Goal: Task Accomplishment & Management: Manage account settings

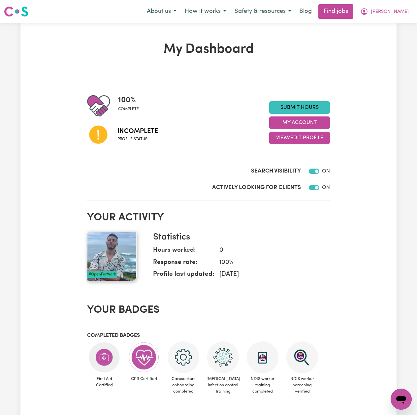
click at [297, 146] on div "100 % complete Incomplete Profile status Submit Hours My Account View/Edit Prof…" at bounding box center [208, 122] width 243 height 57
click at [298, 140] on button "View/Edit Profile" at bounding box center [299, 138] width 61 height 13
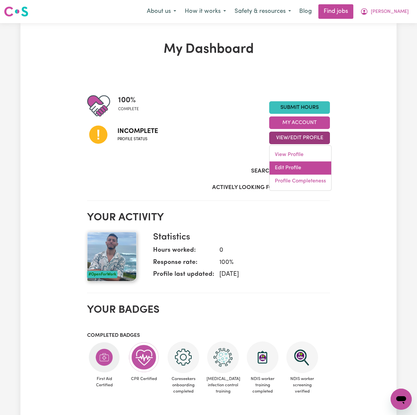
click at [288, 167] on link "Edit Profile" at bounding box center [301, 167] width 62 height 13
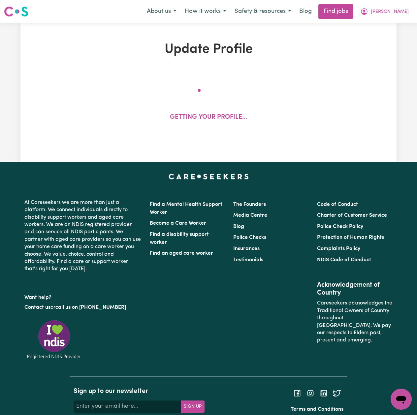
select select "[DEMOGRAPHIC_DATA]"
select select "[DEMOGRAPHIC_DATA] Work Visa"
select select "Studying a healthcare related degree or qualification"
select select "55"
select select "65"
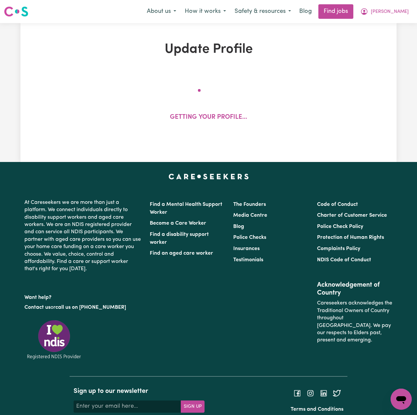
select select "75"
select select "80"
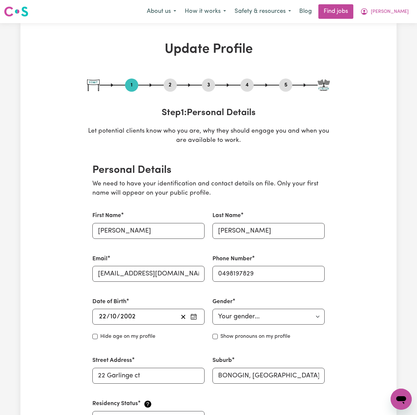
click at [167, 88] on button "2" at bounding box center [170, 85] width 13 height 9
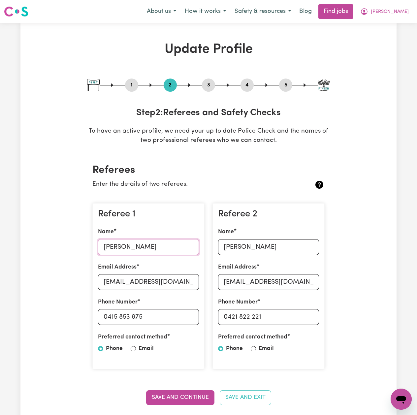
click at [118, 247] on input "[PERSON_NAME]" at bounding box center [148, 247] width 101 height 16
click at [138, 275] on input "[EMAIL_ADDRESS][DOMAIN_NAME]" at bounding box center [148, 282] width 101 height 16
drag, startPoint x: 108, startPoint y: 319, endPoint x: 123, endPoint y: 311, distance: 16.7
click at [166, 319] on input "0415 853 875" at bounding box center [148, 317] width 101 height 16
click at [268, 254] on input "[PERSON_NAME]" at bounding box center [268, 247] width 101 height 16
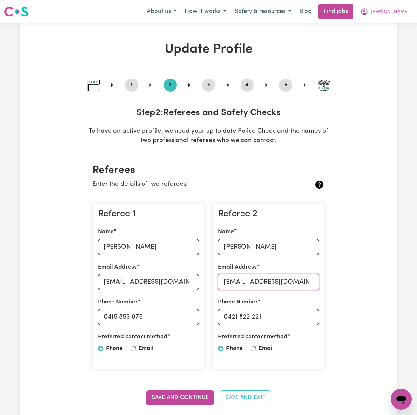
click at [249, 276] on input "[EMAIL_ADDRESS][DOMAIN_NAME]" at bounding box center [268, 282] width 101 height 16
drag, startPoint x: 228, startPoint y: 317, endPoint x: 303, endPoint y: 317, distance: 74.9
click at [303, 317] on input "0421 822 221" at bounding box center [268, 317] width 101 height 16
click at [114, 247] on input "[PERSON_NAME]" at bounding box center [148, 247] width 101 height 16
click at [114, 248] on input "[PERSON_NAME]" at bounding box center [148, 247] width 101 height 16
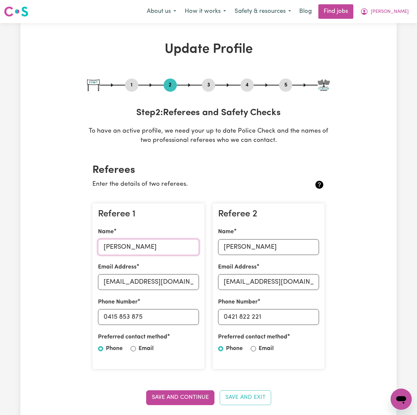
click at [114, 248] on input "[PERSON_NAME]" at bounding box center [148, 247] width 101 height 16
click at [107, 249] on input "[PERSON_NAME]" at bounding box center [148, 247] width 101 height 16
click at [391, 15] on span "[PERSON_NAME]" at bounding box center [390, 11] width 38 height 7
click at [378, 48] on link "Logout" at bounding box center [387, 50] width 52 height 13
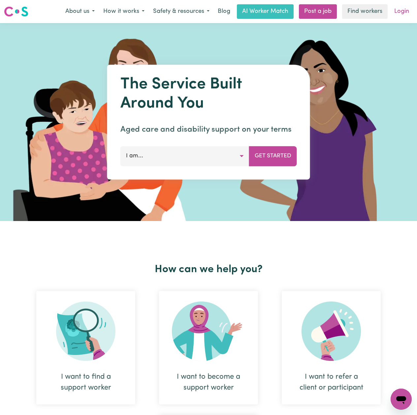
click at [403, 10] on link "Login" at bounding box center [401, 11] width 23 height 15
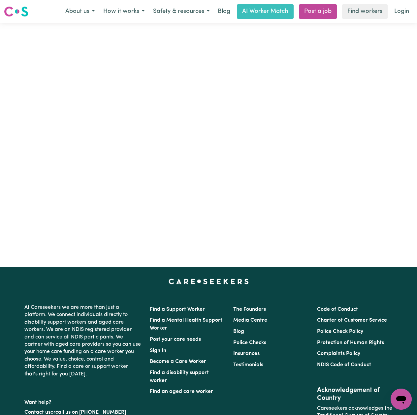
drag, startPoint x: 403, startPoint y: 10, endPoint x: 328, endPoint y: 79, distance: 102.5
click at [402, 9] on link "Login" at bounding box center [401, 11] width 23 height 15
click at [130, 85] on div "Care workers and care seekers sign in here Support Coordinators sign in here Pr…" at bounding box center [208, 145] width 209 height 244
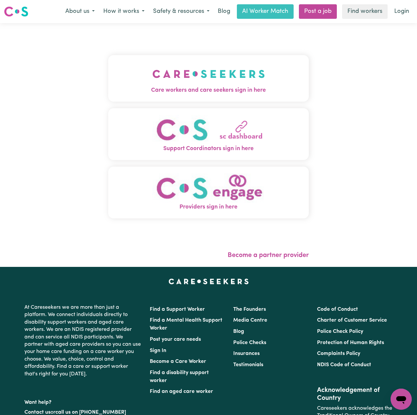
click at [125, 82] on button "Care workers and care seekers sign in here" at bounding box center [208, 78] width 201 height 46
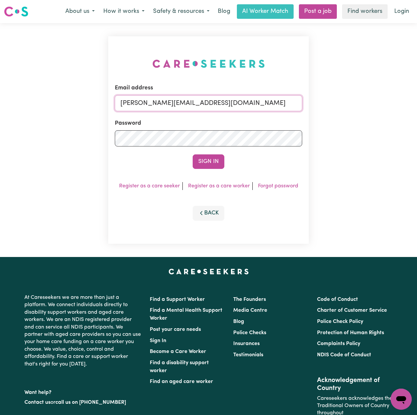
drag, startPoint x: 183, startPoint y: 100, endPoint x: 181, endPoint y: 104, distance: 4.2
click at [183, 100] on input "[PERSON_NAME][EMAIL_ADDRESS][DOMAIN_NAME]" at bounding box center [208, 103] width 187 height 16
drag, startPoint x: 174, startPoint y: 102, endPoint x: 281, endPoint y: 106, distance: 106.3
click at [281, 106] on input "Superuser~[EMAIL_ADDRESS][DOMAIN_NAME]" at bounding box center [208, 103] width 187 height 16
click at [206, 106] on input "Superuser~[EMAIL_ADDRESS][DOMAIN_NAME]" at bounding box center [208, 103] width 187 height 16
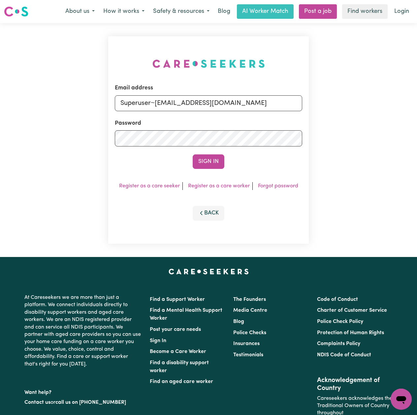
drag, startPoint x: 154, startPoint y: 100, endPoint x: 358, endPoint y: 109, distance: 204.5
click at [358, 109] on div "Email address Superuser~[EMAIL_ADDRESS][DOMAIN_NAME] Password Sign In Register …" at bounding box center [208, 140] width 417 height 234
type input "Superuser~[EMAIL_ADDRESS][DOMAIN_NAME]"
click at [216, 162] on button "Sign In" at bounding box center [209, 161] width 32 height 15
